Goal: Task Accomplishment & Management: Manage account settings

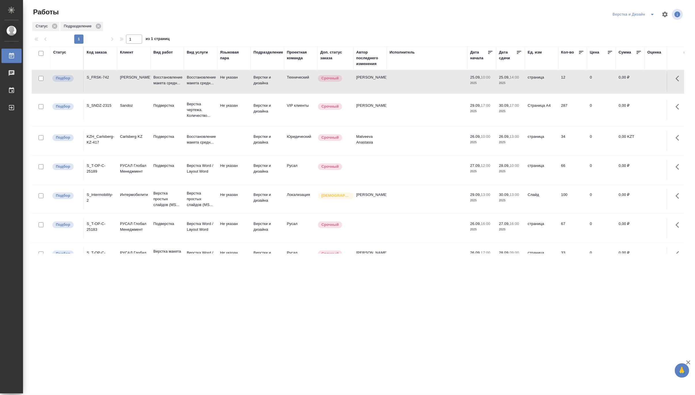
click at [652, 13] on icon "split button" at bounding box center [652, 14] width 7 height 7
click at [624, 63] on li "DTPLight" at bounding box center [637, 62] width 55 height 9
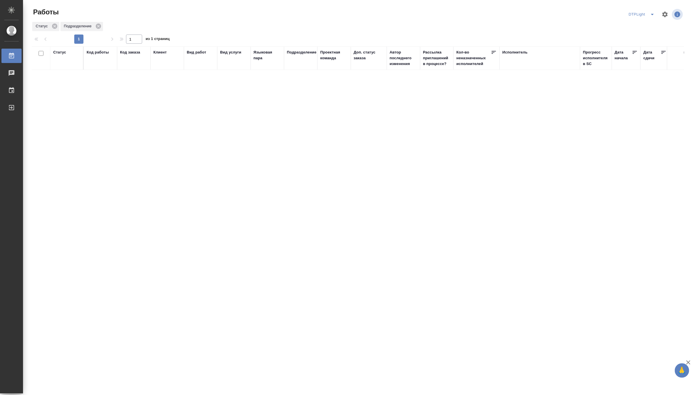
click at [652, 13] on icon "split button" at bounding box center [652, 14] width 7 height 7
click at [649, 24] on li "Матвеева_В работе" at bounding box center [645, 25] width 55 height 9
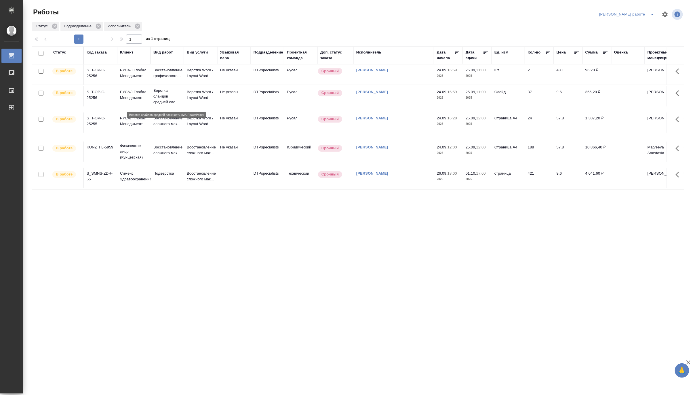
click at [167, 98] on p "Верстка слайдов средней сло..." at bounding box center [167, 96] width 28 height 17
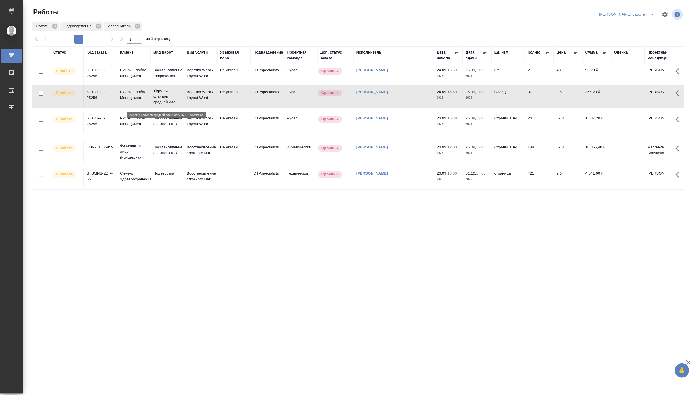
click at [167, 98] on p "Верстка слайдов средней сло..." at bounding box center [167, 96] width 28 height 17
click at [166, 69] on p "Восстановление графического..." at bounding box center [167, 73] width 28 height 12
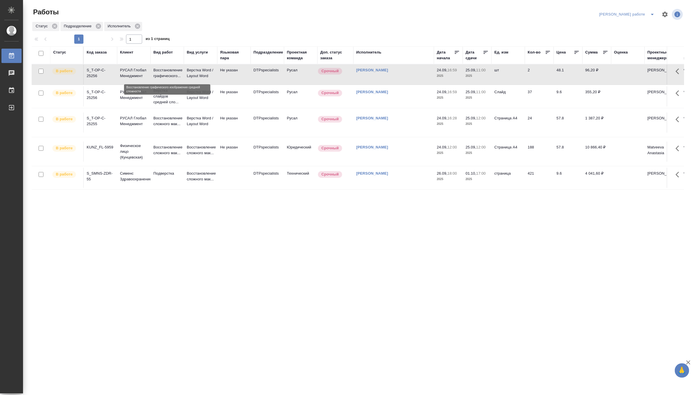
click at [166, 69] on p "Восстановление графического..." at bounding box center [167, 73] width 28 height 12
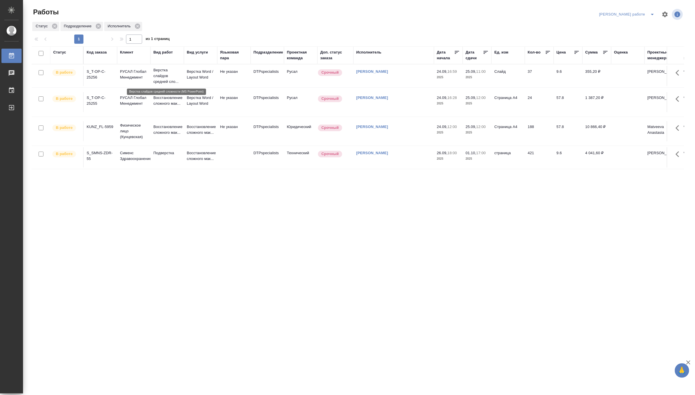
click at [163, 77] on p "Верстка слайдов средней сло..." at bounding box center [167, 75] width 28 height 17
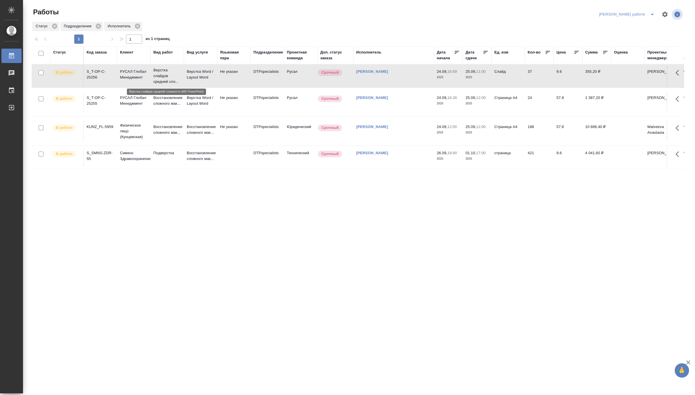
click at [163, 77] on p "Верстка слайдов средней сло..." at bounding box center [167, 75] width 28 height 17
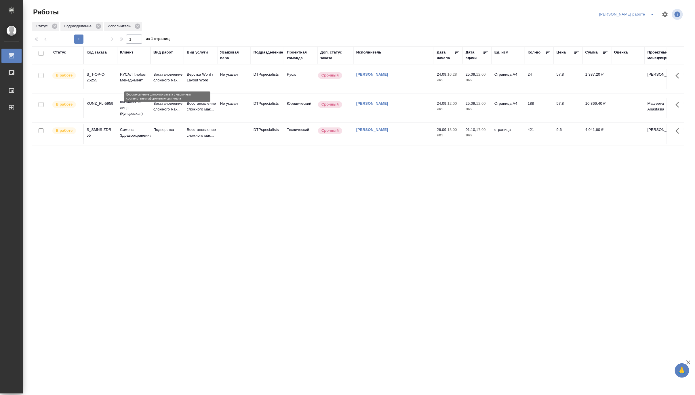
click at [163, 73] on p "Восстановление сложного мак..." at bounding box center [167, 78] width 28 height 12
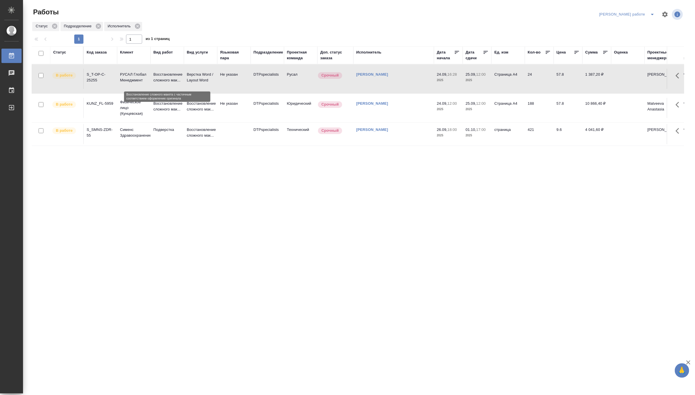
click at [163, 73] on p "Восстановление сложного мак..." at bounding box center [167, 78] width 28 height 12
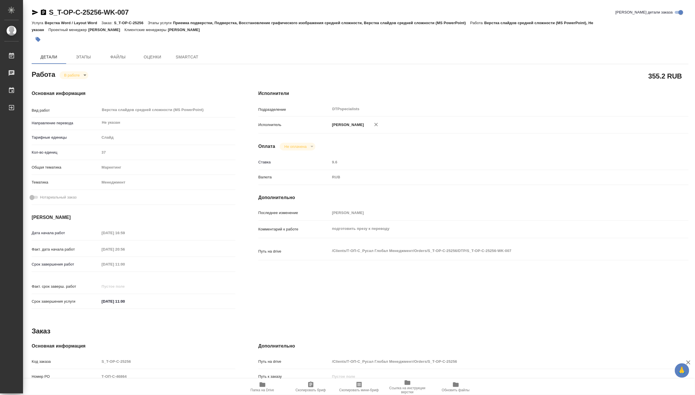
type textarea "x"
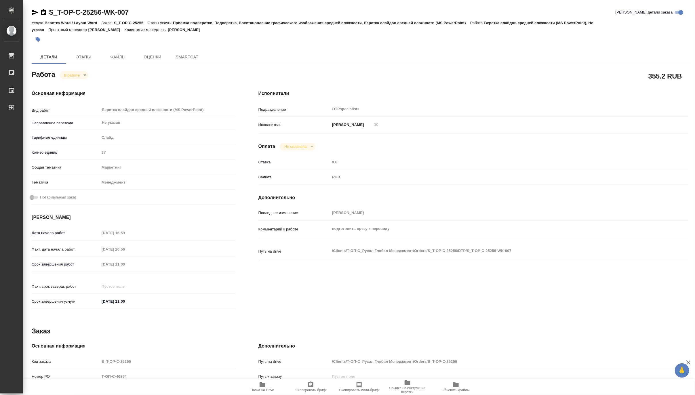
type textarea "x"
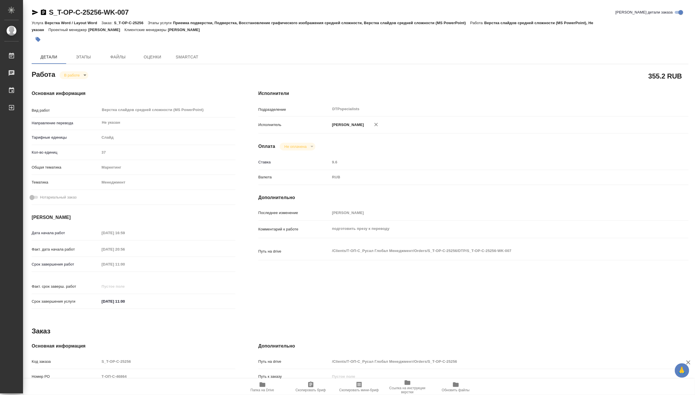
type textarea "x"
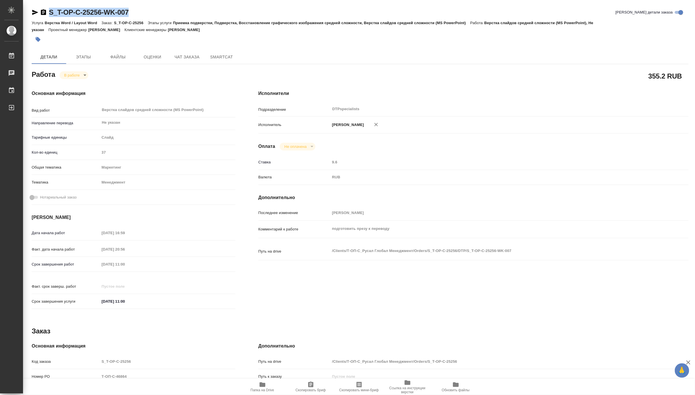
type textarea "x"
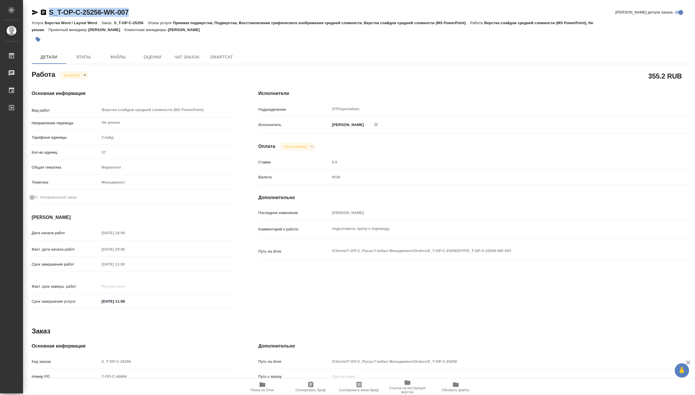
drag, startPoint x: 141, startPoint y: 12, endPoint x: 48, endPoint y: 9, distance: 92.7
click at [48, 9] on div "S_T-OP-C-25256-WK-007 Кратко детали заказа" at bounding box center [360, 12] width 657 height 9
copy link "S_T-OP-C-25256-WK-007"
type textarea "x"
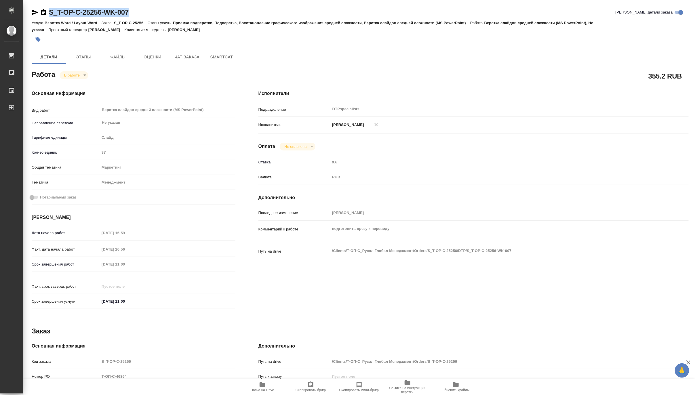
type textarea "x"
click at [257, 391] on span "Папка на Drive" at bounding box center [263, 390] width 24 height 4
click at [270, 389] on span "Папка на Drive" at bounding box center [263, 390] width 24 height 4
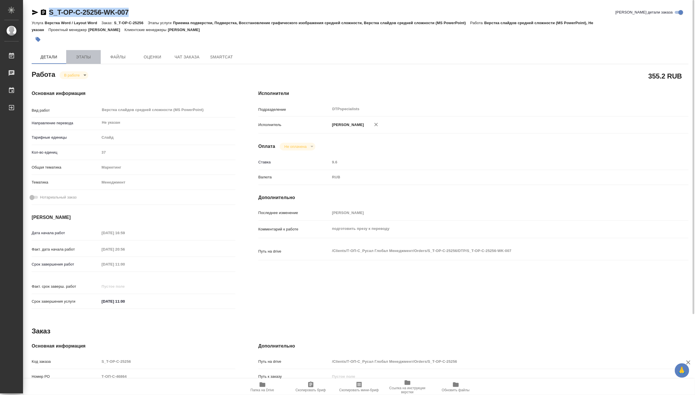
click at [90, 56] on span "Этапы" at bounding box center [84, 57] width 28 height 7
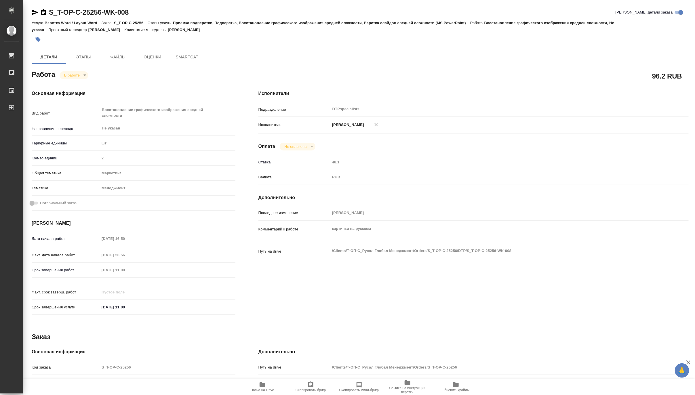
type textarea "x"
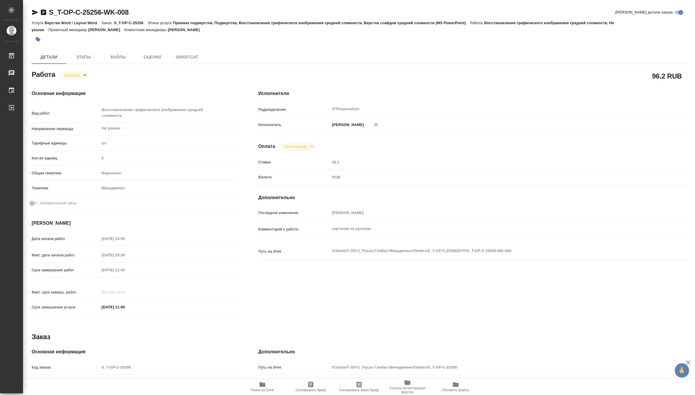
type textarea "x"
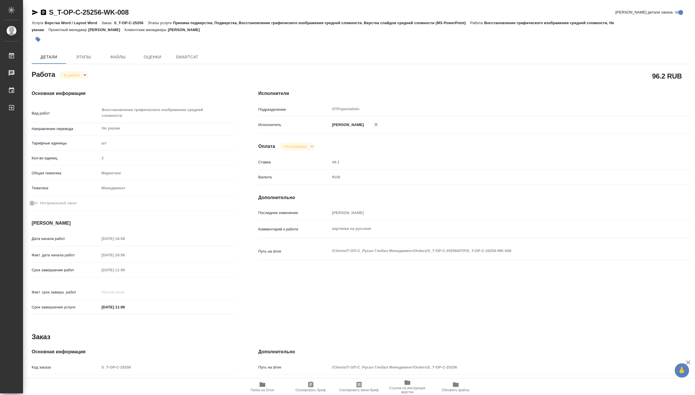
type textarea "x"
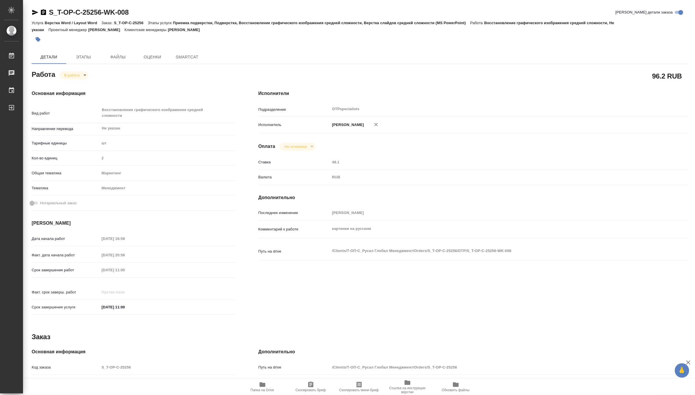
type textarea "x"
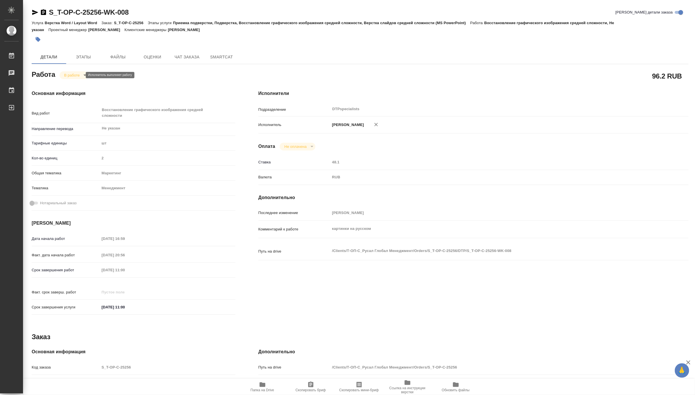
click at [69, 75] on body "🙏 .cls-1 fill:#fff; AWATERA Matveeva Maria Работы Чаты График Выйти S_T-OP-C-25…" at bounding box center [347, 197] width 695 height 395
type textarea "x"
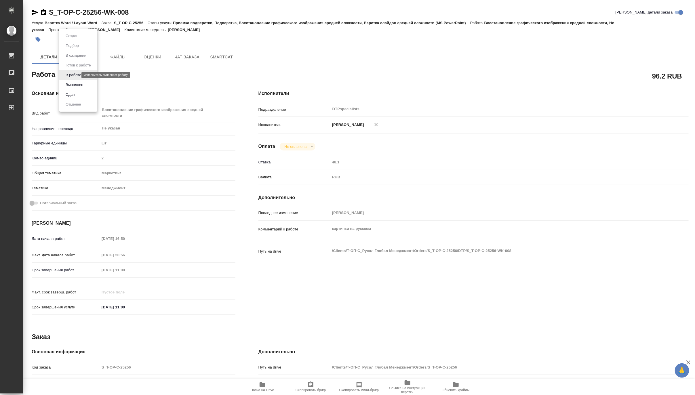
type textarea "x"
click at [68, 83] on button "Выполнен" at bounding box center [74, 85] width 21 height 6
type textarea "x"
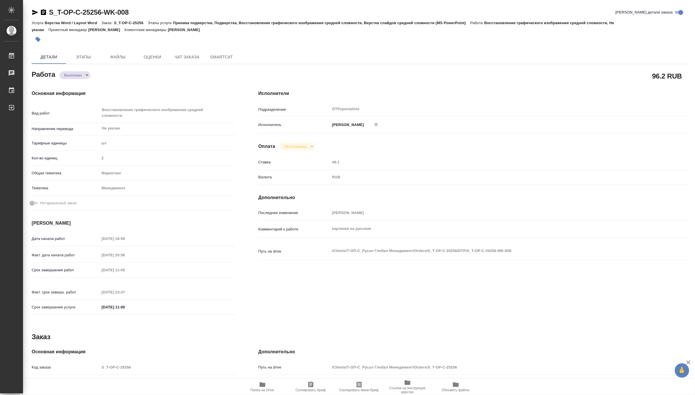
type textarea "x"
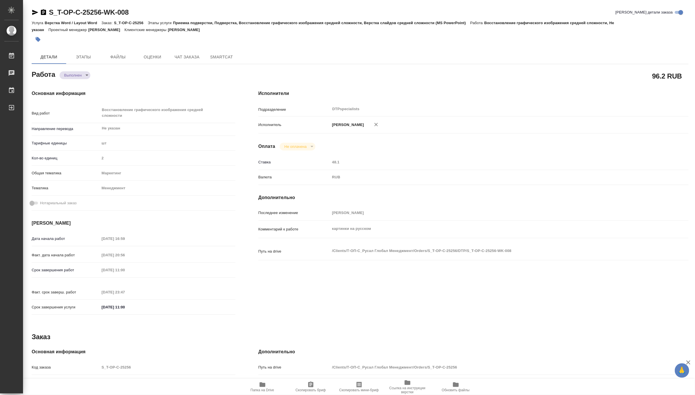
type textarea "x"
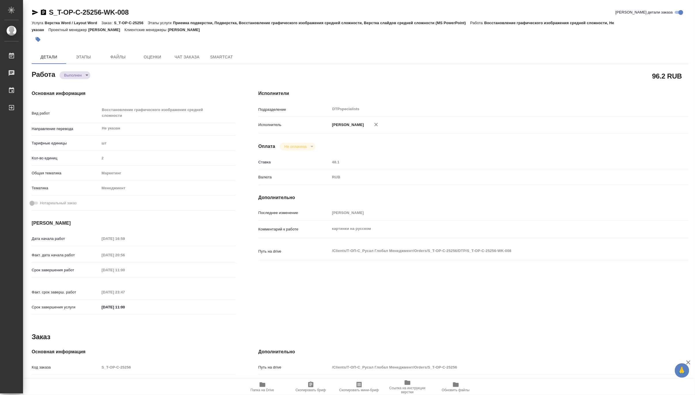
type textarea "x"
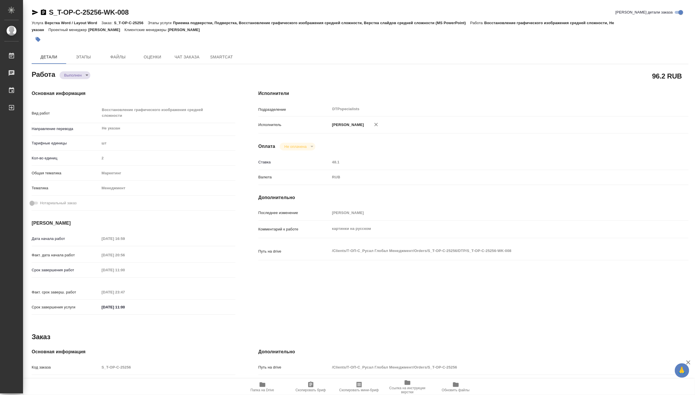
type textarea "x"
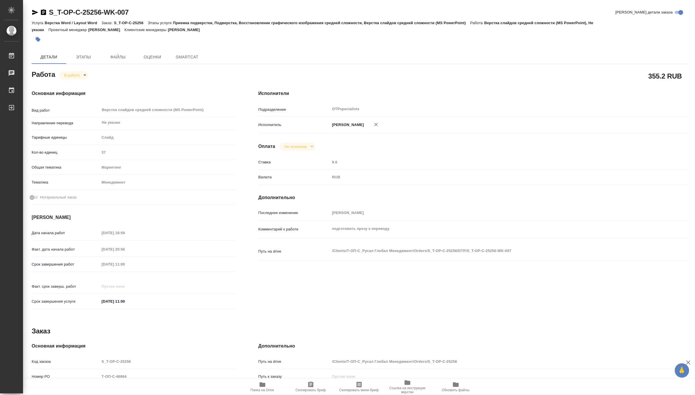
type textarea "x"
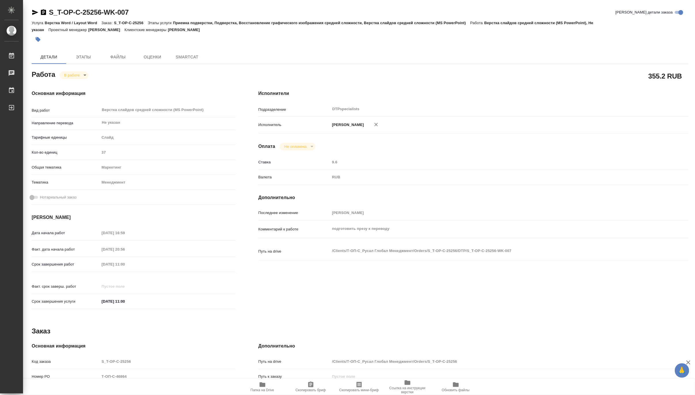
type textarea "x"
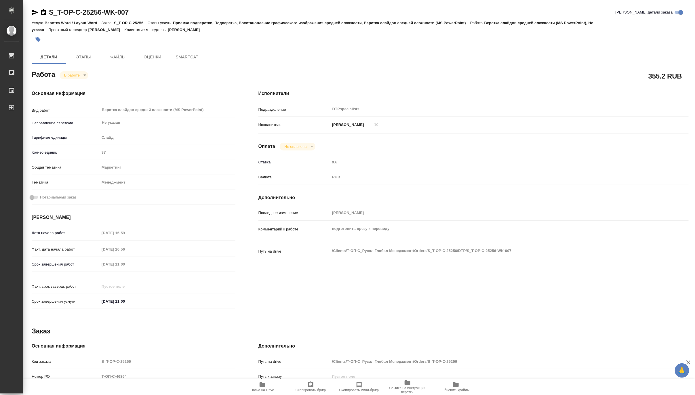
type textarea "x"
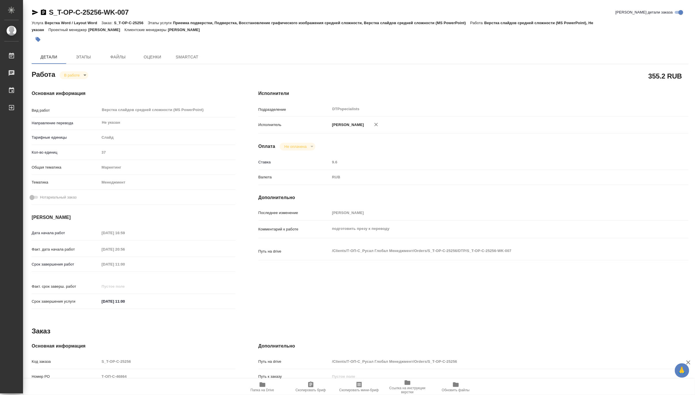
type textarea "x"
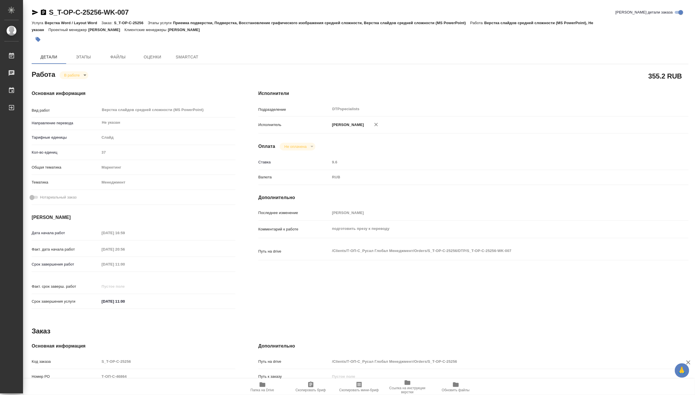
type textarea "x"
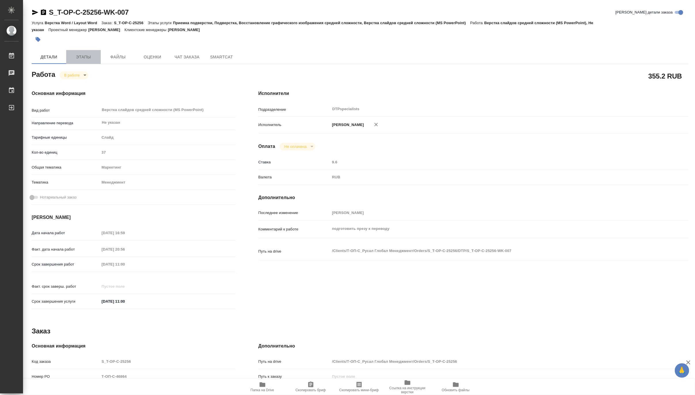
click at [91, 59] on span "Этапы" at bounding box center [84, 57] width 28 height 7
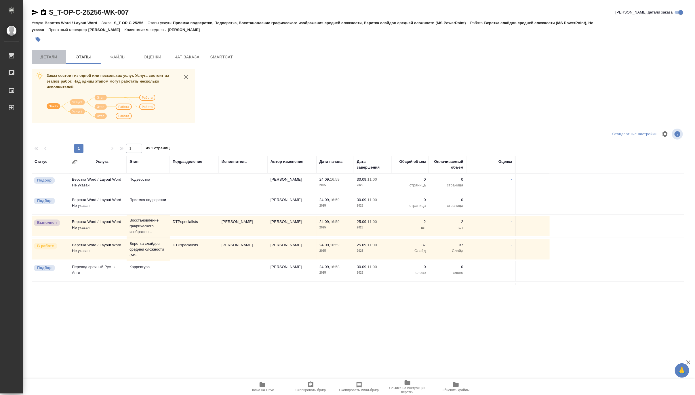
click at [50, 55] on span "Детали" at bounding box center [49, 57] width 28 height 7
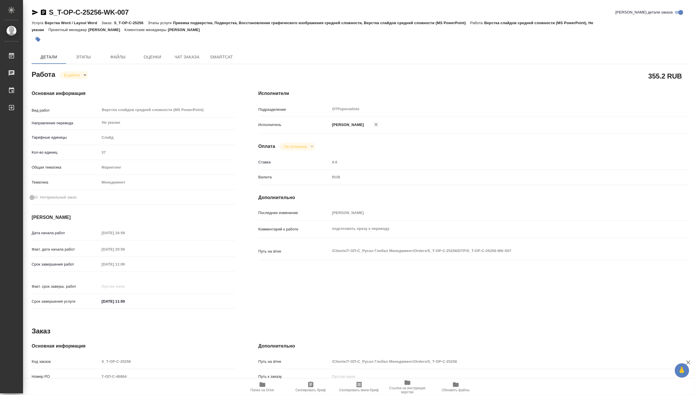
type textarea "x"
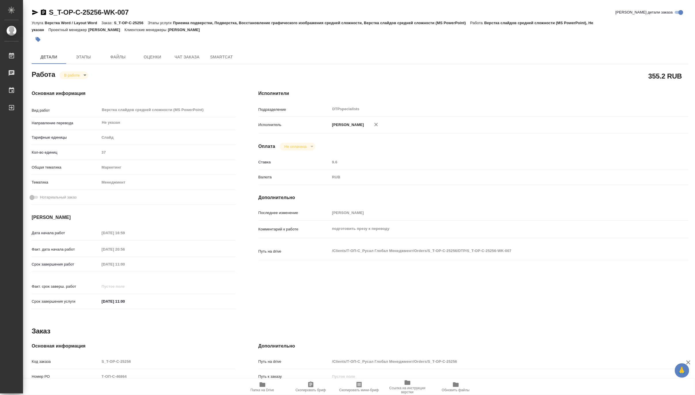
click at [263, 387] on icon "button" at bounding box center [262, 384] width 7 height 7
click at [70, 73] on body "🙏 .cls-1 fill:#fff; AWATERA Matveeva Maria Работы 0 Чаты График Выйти S_T-OP-C-…" at bounding box center [347, 197] width 695 height 395
click at [68, 84] on button "Выполнен" at bounding box center [74, 85] width 21 height 6
type textarea "x"
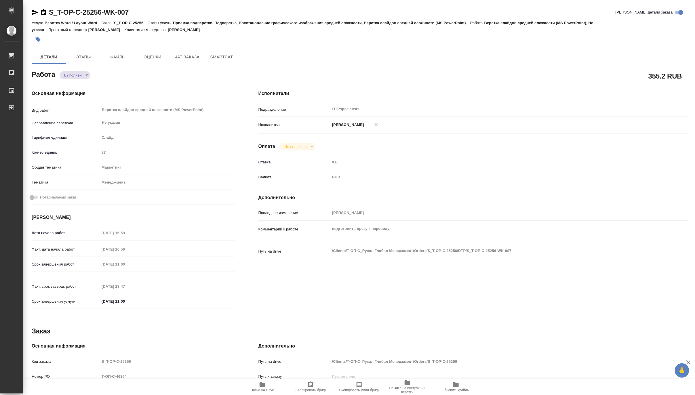
type textarea "x"
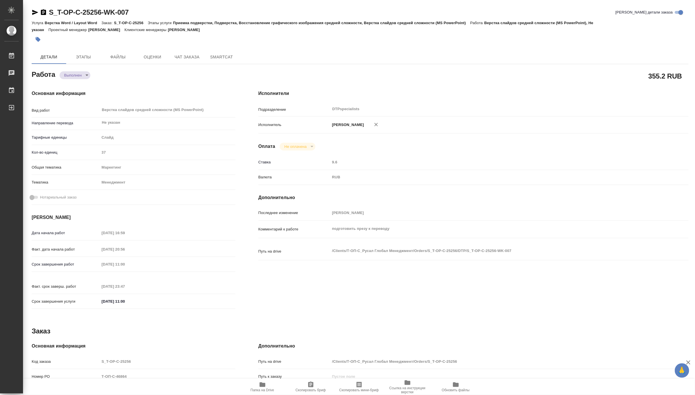
type textarea "x"
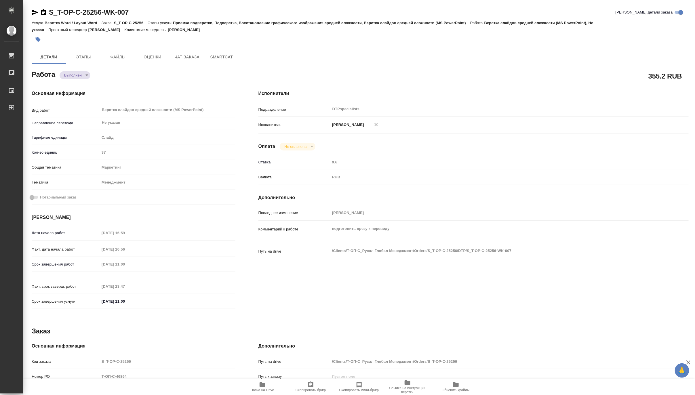
type textarea "x"
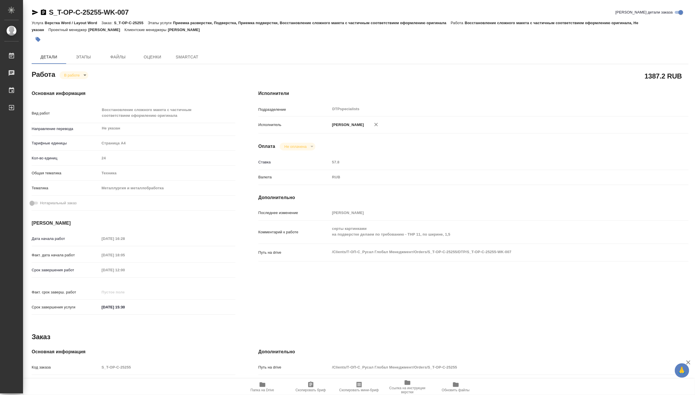
type textarea "x"
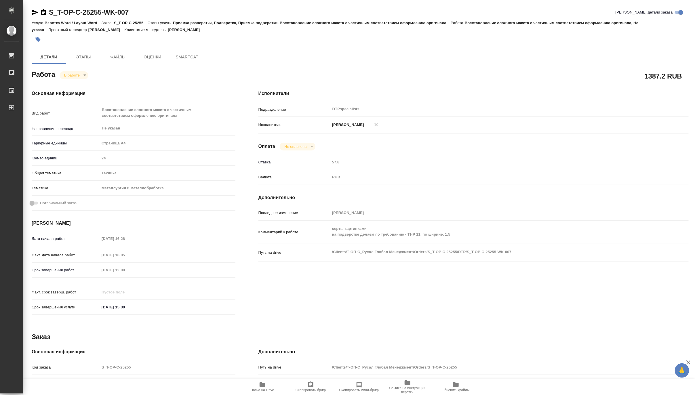
type textarea "x"
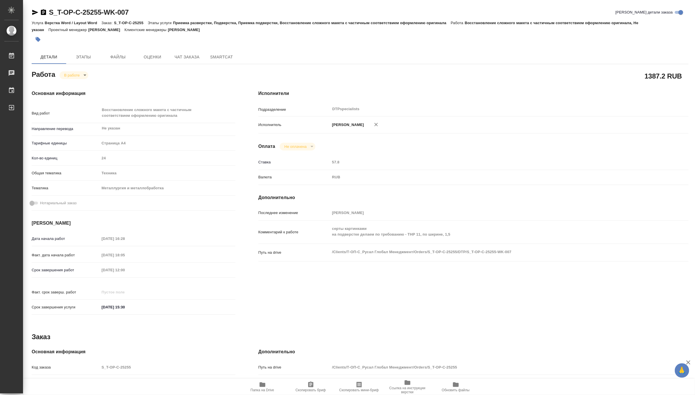
type textarea "x"
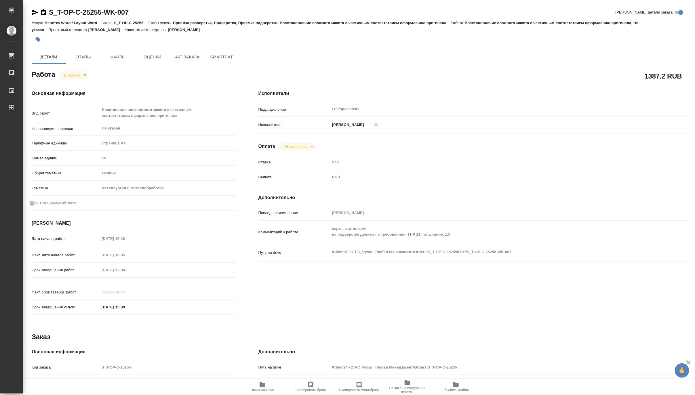
type textarea "x"
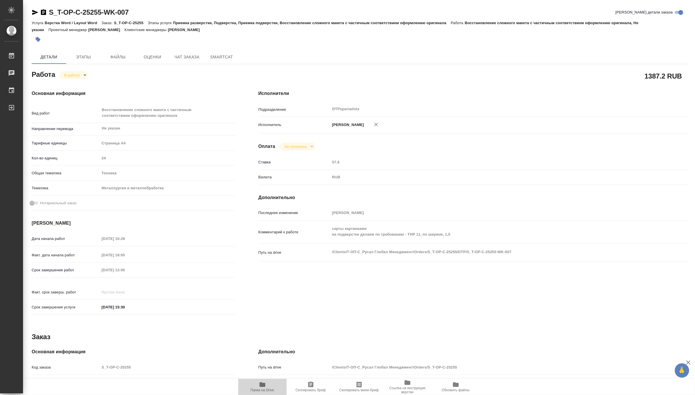
click at [260, 384] on icon "button" at bounding box center [263, 385] width 6 height 5
drag, startPoint x: 111, startPoint y: 11, endPoint x: 48, endPoint y: 11, distance: 62.8
click at [48, 11] on div "S_T-OP-C-25255-WK-007 Кратко детали заказа" at bounding box center [360, 12] width 657 height 9
copy link "S_T-OP-C-25255-WK-007"
